Goal: Find specific page/section: Find specific page/section

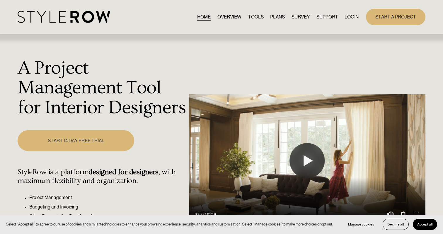
click at [346, 16] on link "LOGIN" at bounding box center [352, 17] width 14 height 8
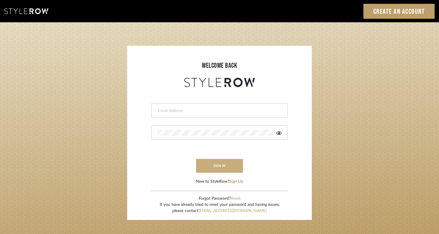
type input "rayeinteriordesign@gmail.com"
click at [218, 166] on button "sign in" at bounding box center [219, 166] width 47 height 14
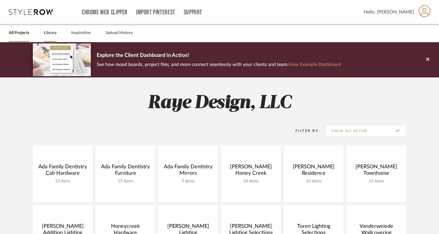
click at [52, 33] on link "Library" at bounding box center [50, 33] width 13 height 8
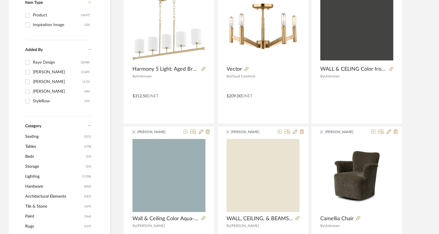
scroll to position [136, 0]
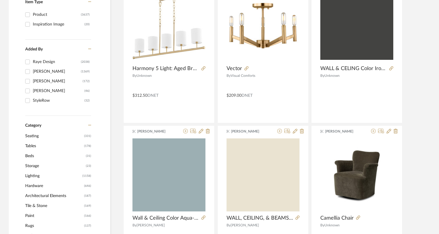
click at [39, 174] on span "Lighting" at bounding box center [53, 176] width 56 height 10
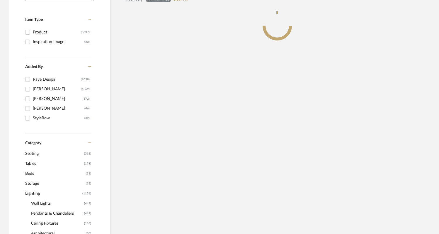
scroll to position [154, 0]
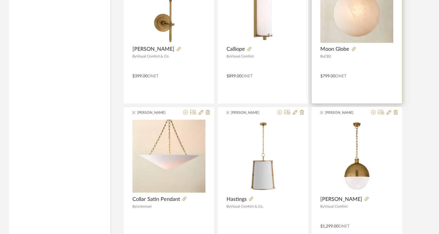
scroll to position [1100, 0]
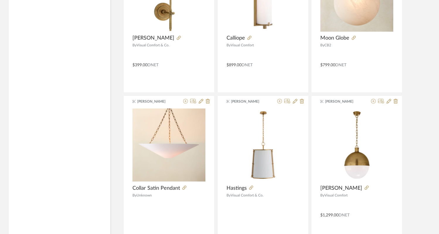
drag, startPoint x: 178, startPoint y: 148, endPoint x: 68, endPoint y: 1, distance: 183.5
